Goal: Find specific page/section: Find specific page/section

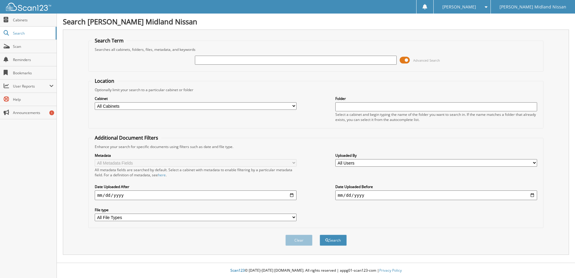
click at [245, 61] on input "text" at bounding box center [296, 60] width 202 height 9
type input "23MR11"
click at [333, 239] on button "Search" at bounding box center [333, 240] width 27 height 11
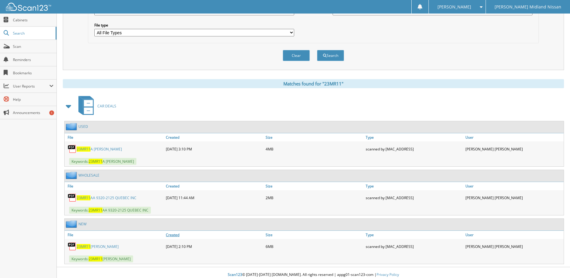
scroll to position [189, 0]
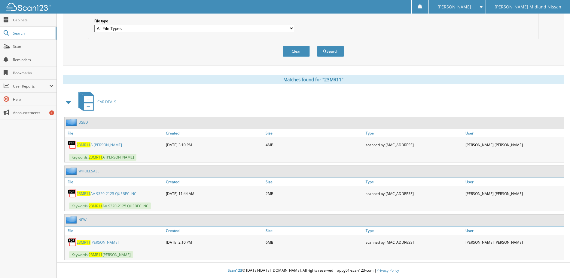
click at [109, 242] on link "23MR11 [PERSON_NAME]" at bounding box center [98, 242] width 42 height 5
